Goal: Transaction & Acquisition: Purchase product/service

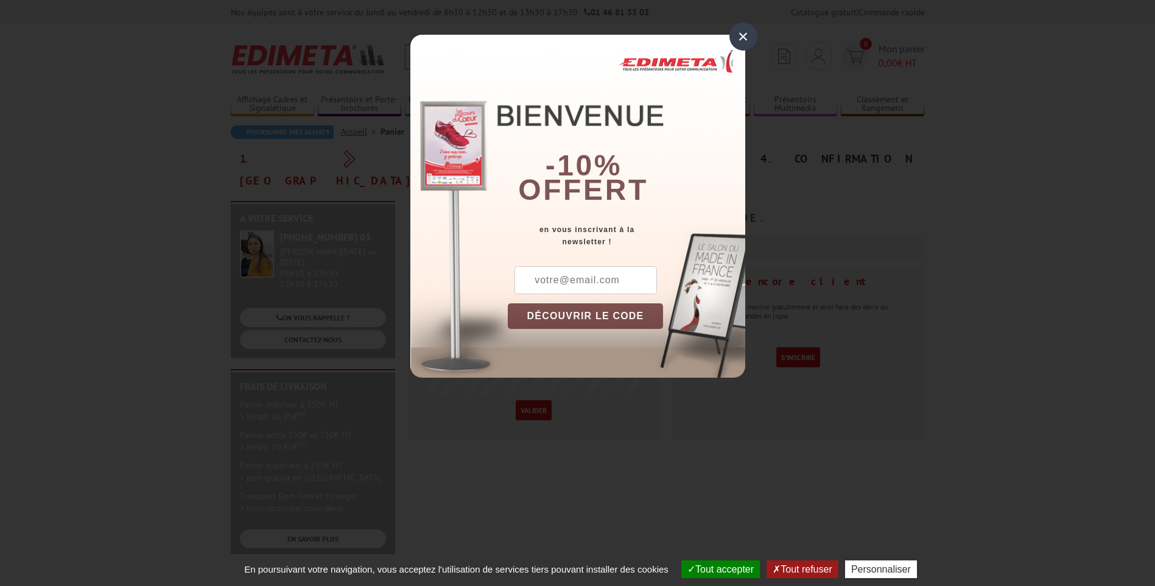
click at [744, 40] on div "×" at bounding box center [743, 37] width 28 height 28
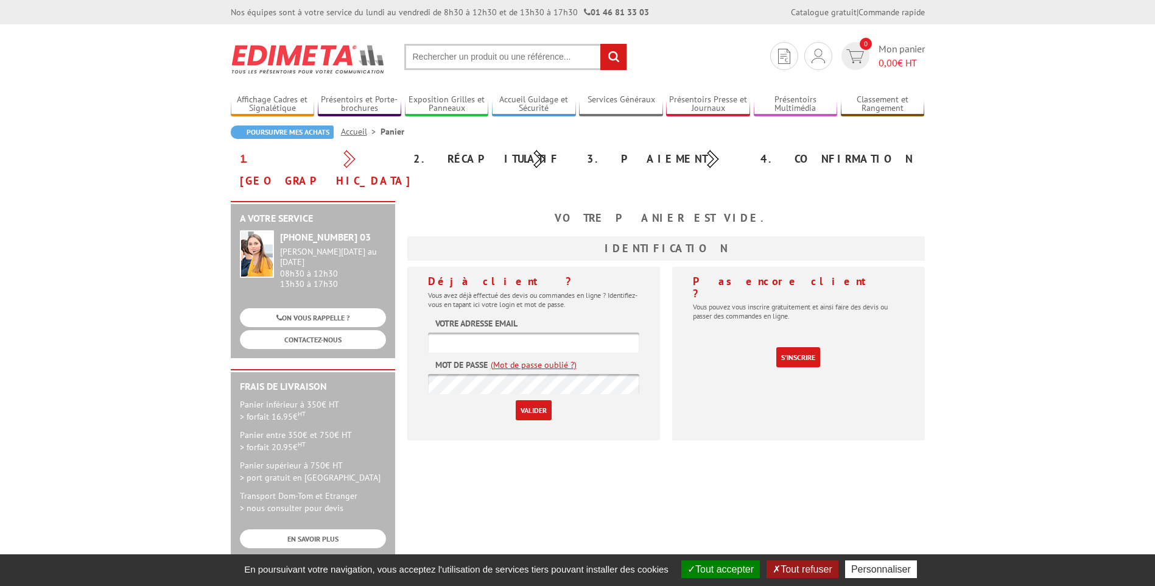
click at [425, 63] on input "text" at bounding box center [515, 57] width 223 height 26
click at [494, 60] on input "text" at bounding box center [515, 57] width 223 height 26
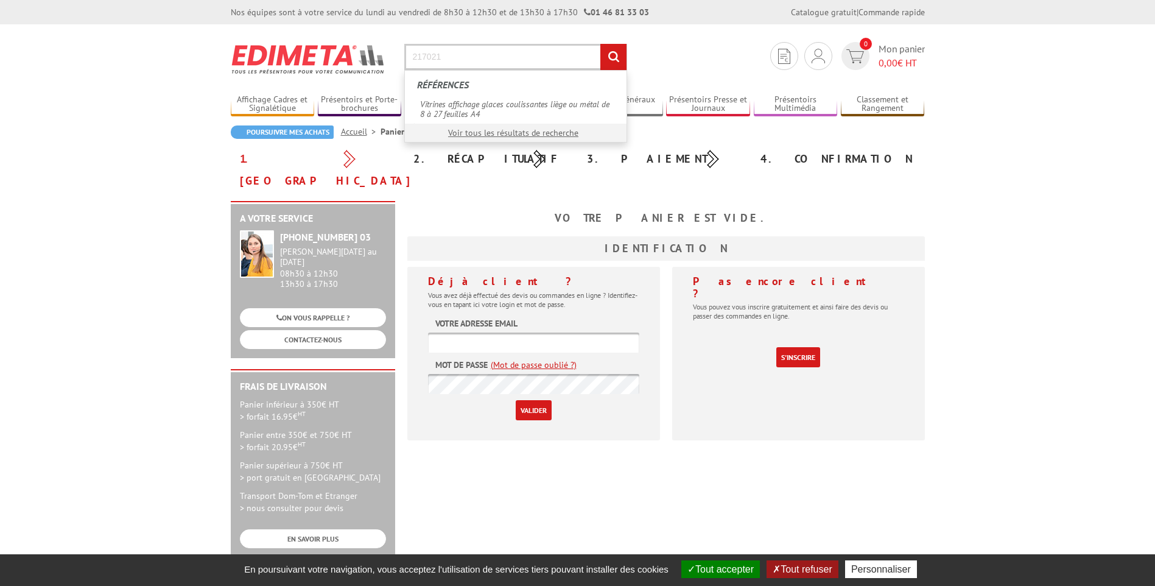
type input "217021"
click at [600, 44] on input "rechercher" at bounding box center [613, 57] width 26 height 26
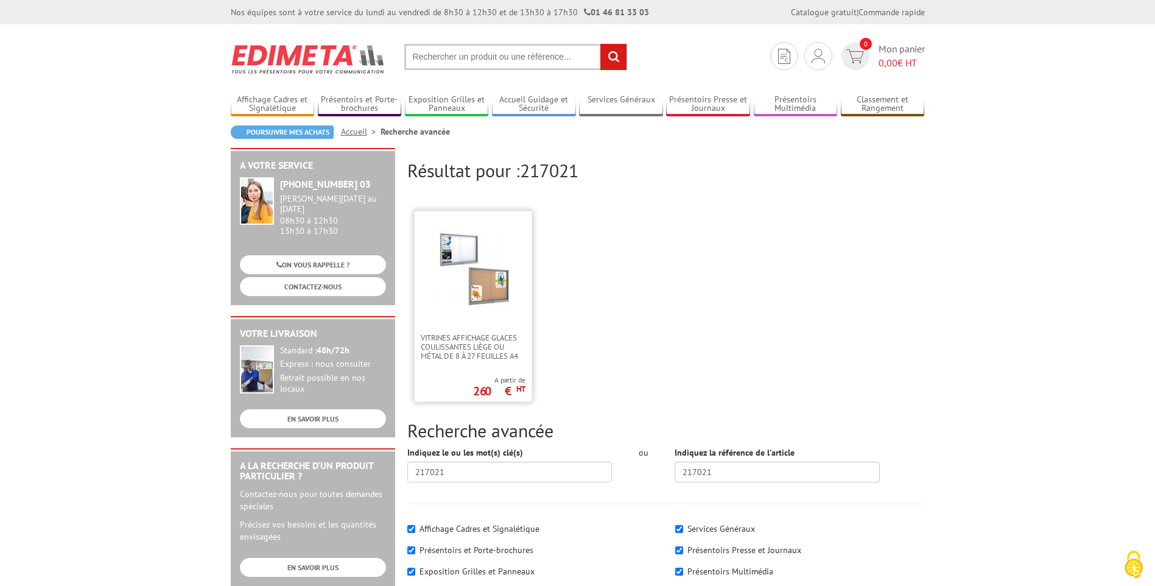
click at [444, 250] on img at bounding box center [472, 268] width 79 height 79
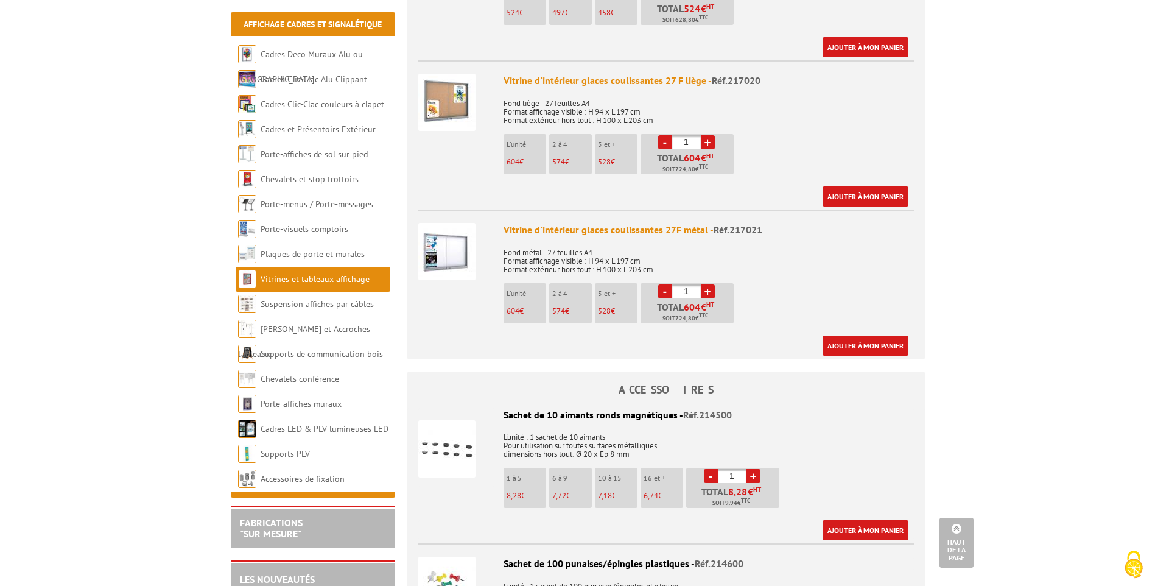
scroll to position [1948, 0]
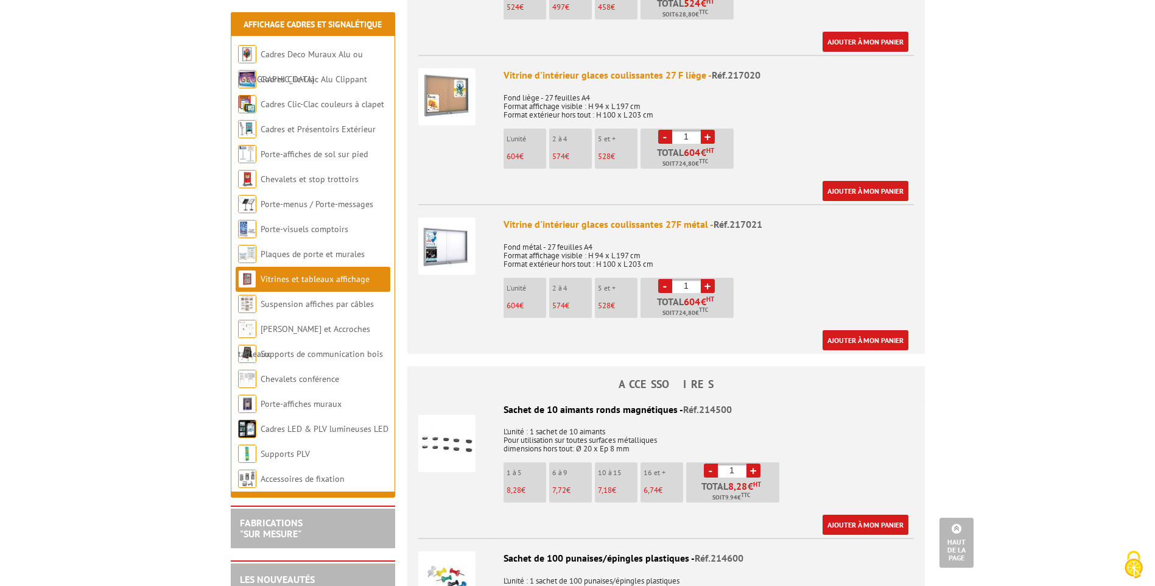
click at [528, 217] on div "Vitrine d'intérieur glaces coulissantes 27F métal - Réf.217021" at bounding box center [708, 224] width 410 height 14
click at [455, 225] on img at bounding box center [446, 245] width 57 height 57
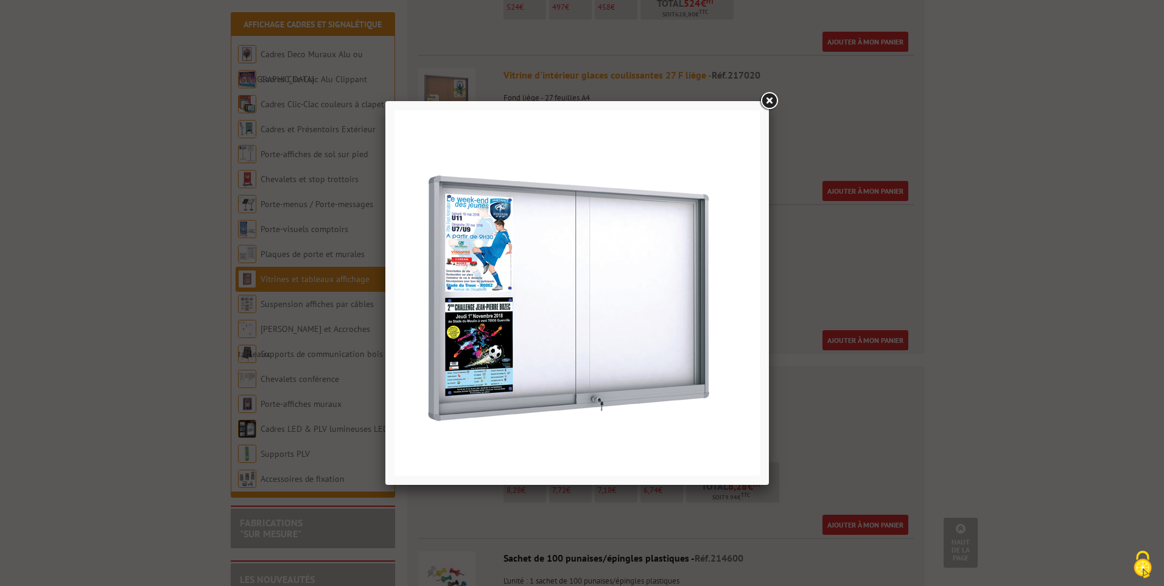
click at [763, 100] on link at bounding box center [769, 101] width 22 height 22
